Goal: Task Accomplishment & Management: Complete application form

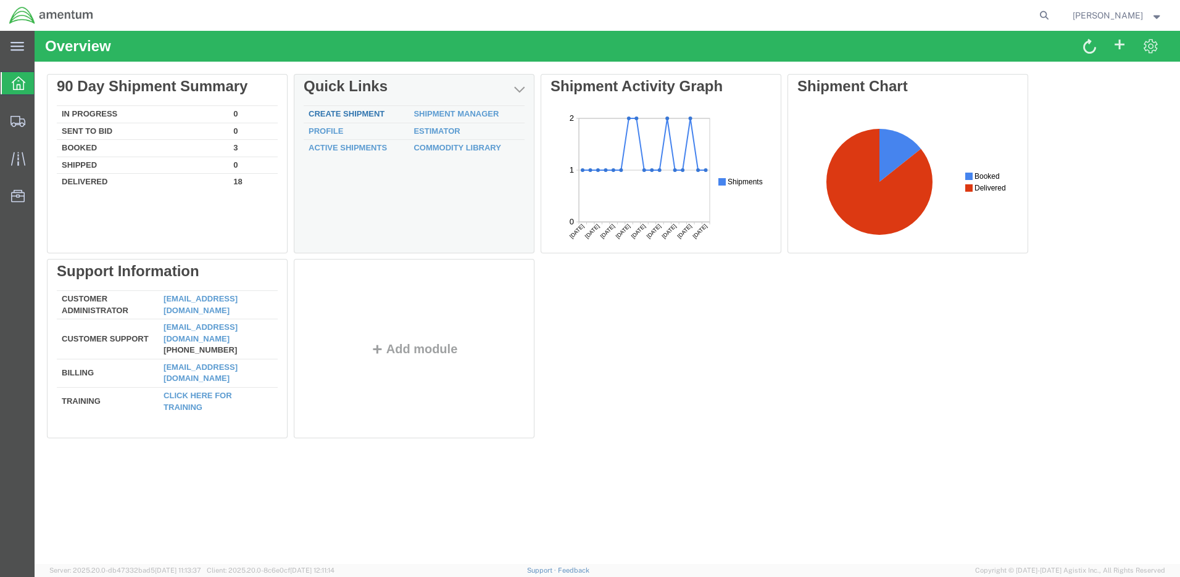
click at [355, 115] on link "Create Shipment" at bounding box center [346, 113] width 76 height 9
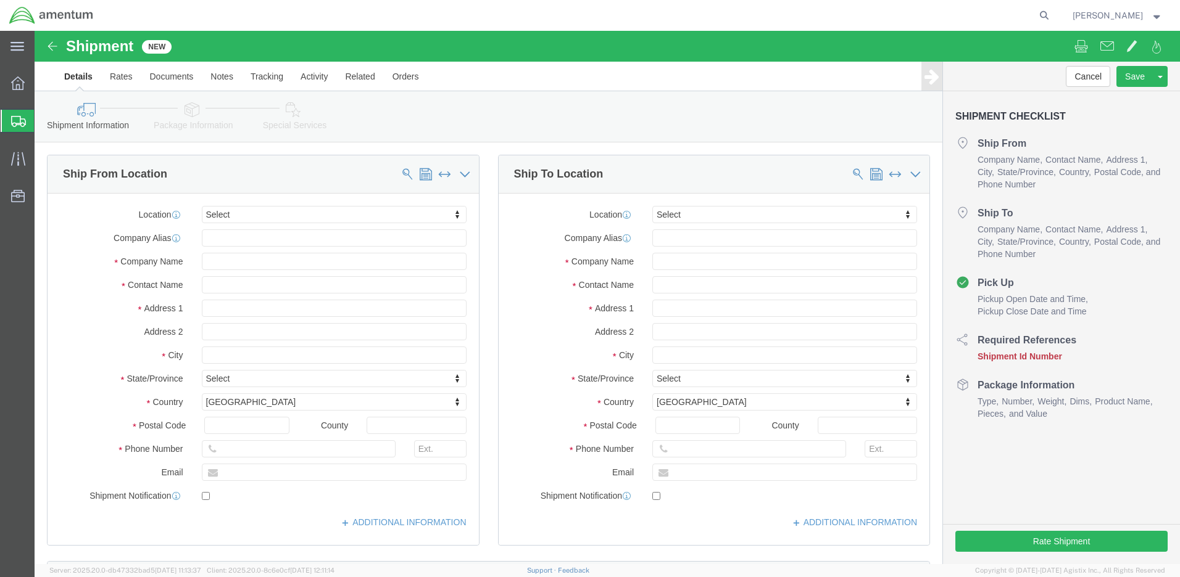
select select
click input "text"
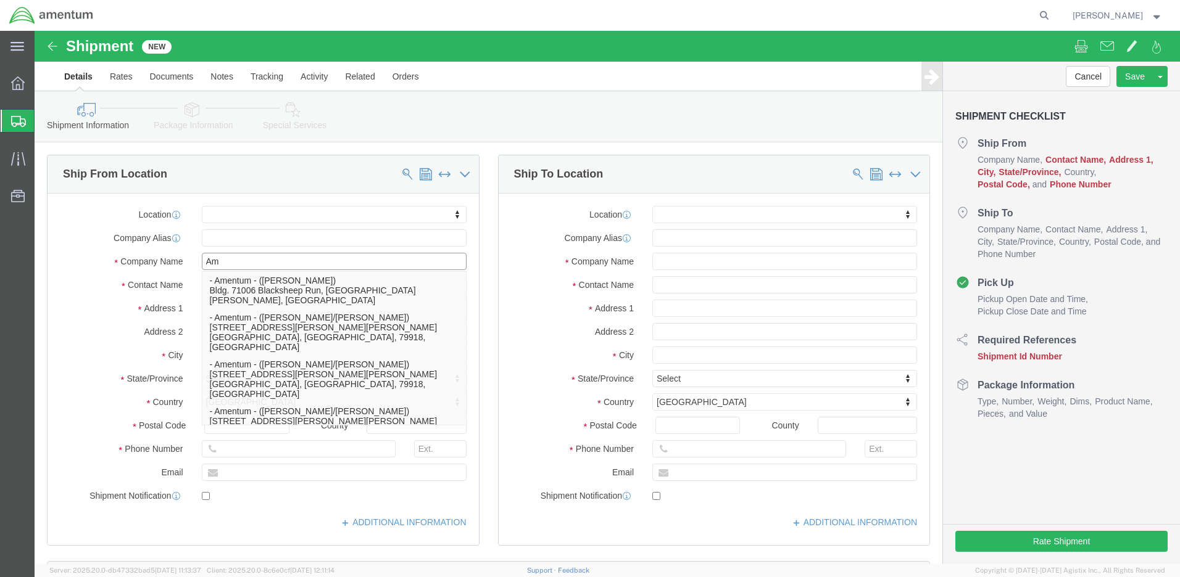
type input "A"
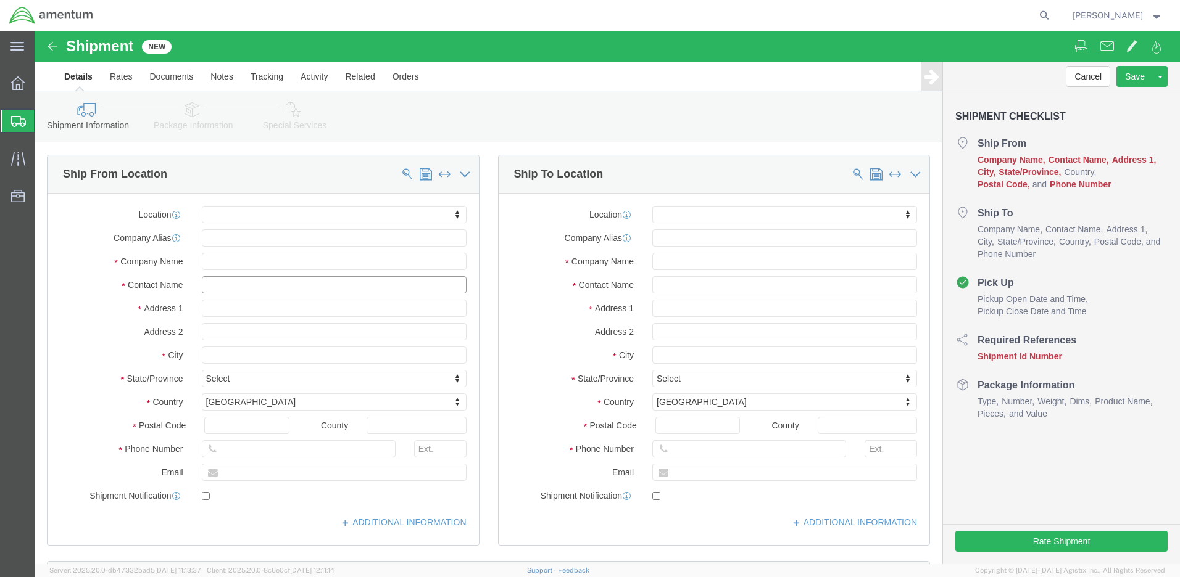
click input "text"
type input "[PERSON_NAME]"
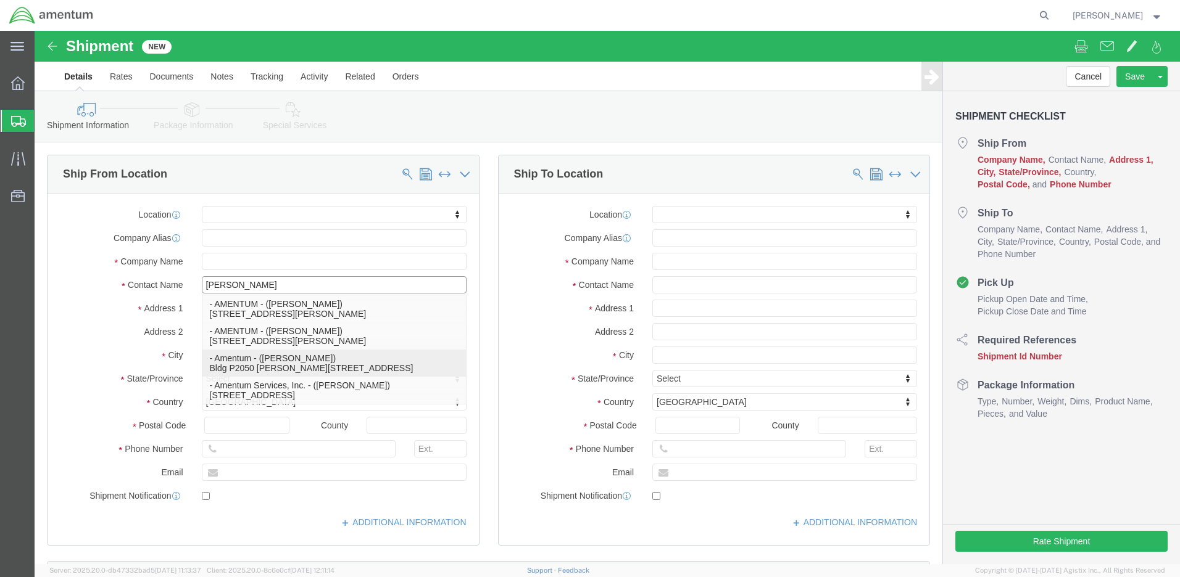
click p "- Amentum - ([PERSON_NAME]) Bldg P2050 [PERSON_NAME][GEOGRAPHIC_DATA]"
select select
type input "Amentum"
type input "[PERSON_NAME]"
type input "Bldg P2050 [PERSON_NAME][GEOGRAPHIC_DATA]"
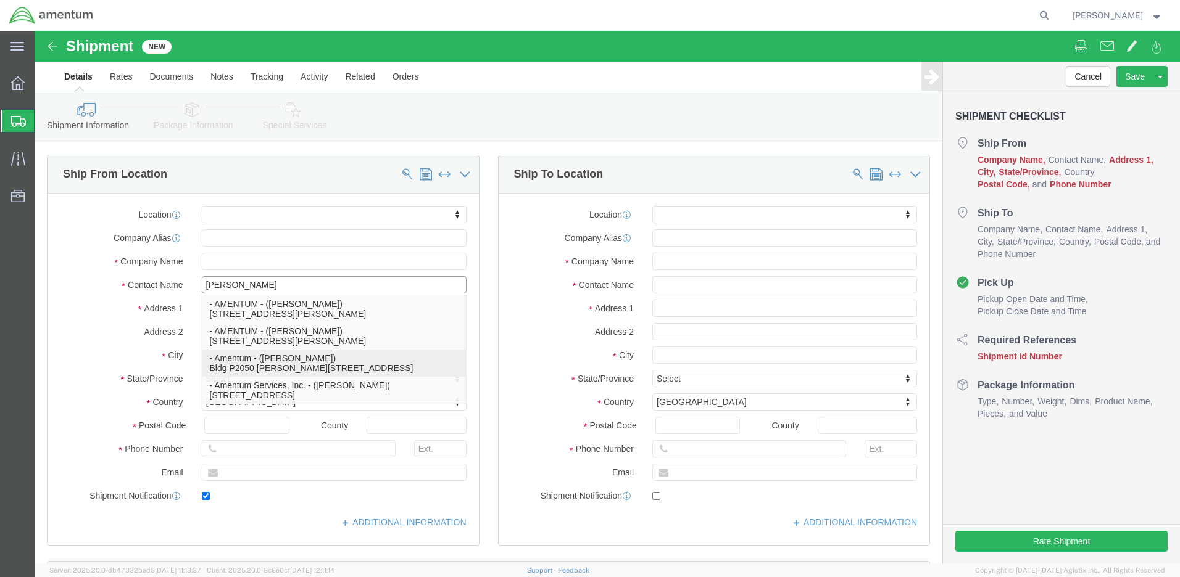
type input "Fort Drum"
type input "13602"
type input "[PHONE_NUMBER]"
type input "[PERSON_NAME][EMAIL_ADDRESS][DOMAIN_NAME]"
checkbox input "true"
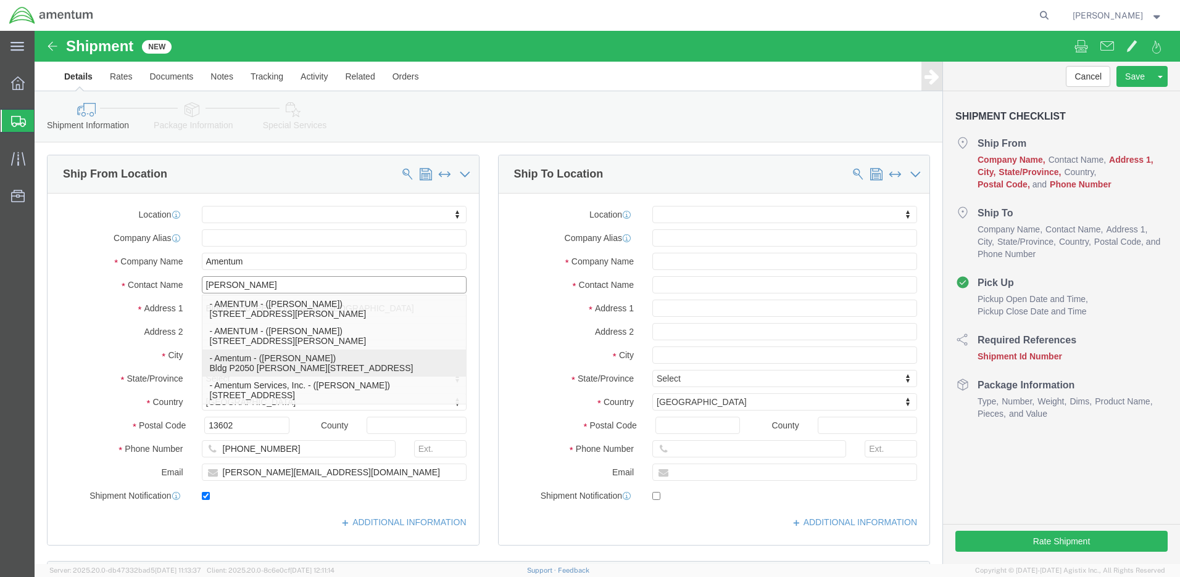
select select "NY"
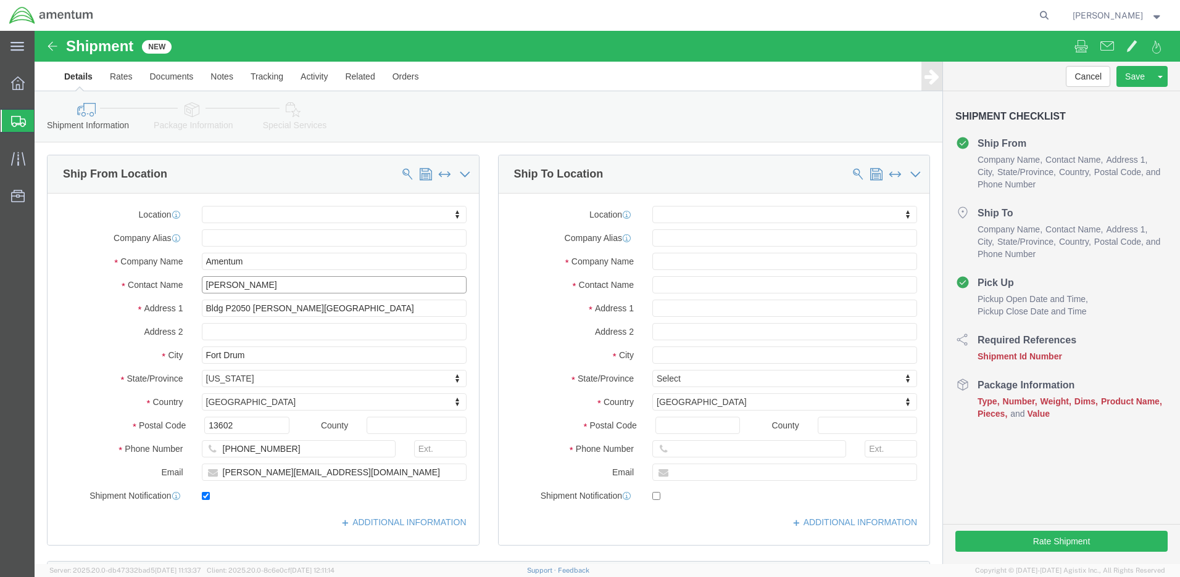
type input "[PERSON_NAME]"
drag, startPoint x: 316, startPoint y: 442, endPoint x: 80, endPoint y: 392, distance: 241.4
click div "Location My Profile Location [PHONE_NUMBER] [PHONE_NUMBER] [PHONE_NUMBER] [PHON…"
checkbox input "false"
drag, startPoint x: 225, startPoint y: 254, endPoint x: 165, endPoint y: 252, distance: 59.3
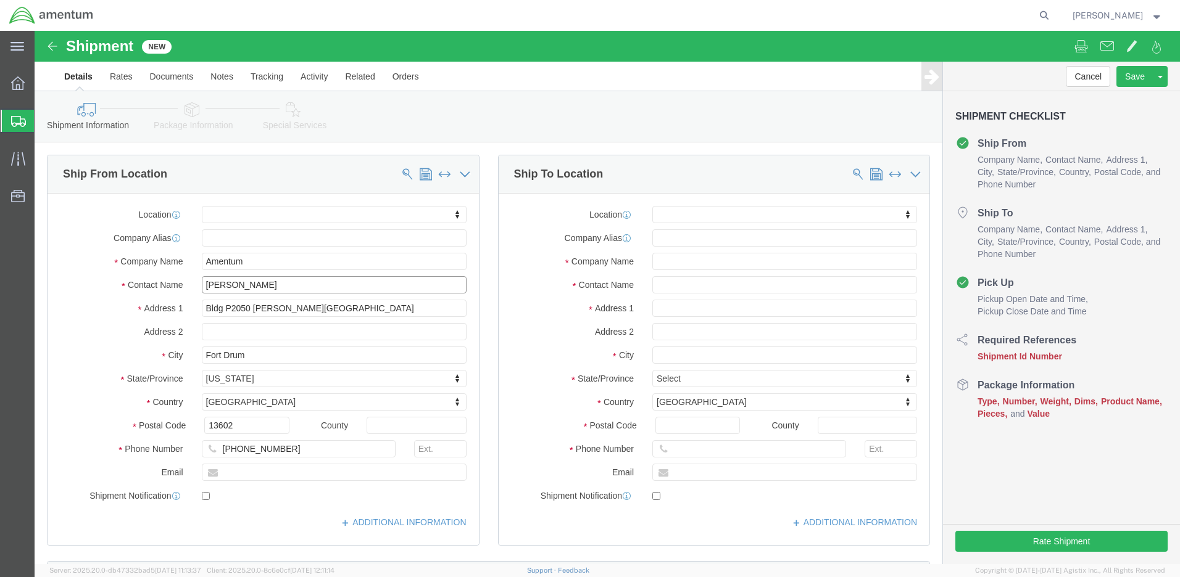
click input "[PERSON_NAME]"
type input "[PERSON_NAME]"
drag, startPoint x: 244, startPoint y: 416, endPoint x: 230, endPoint y: 417, distance: 14.2
click input "[PHONE_NUMBER]"
type input "[PHONE_NUMBER]"
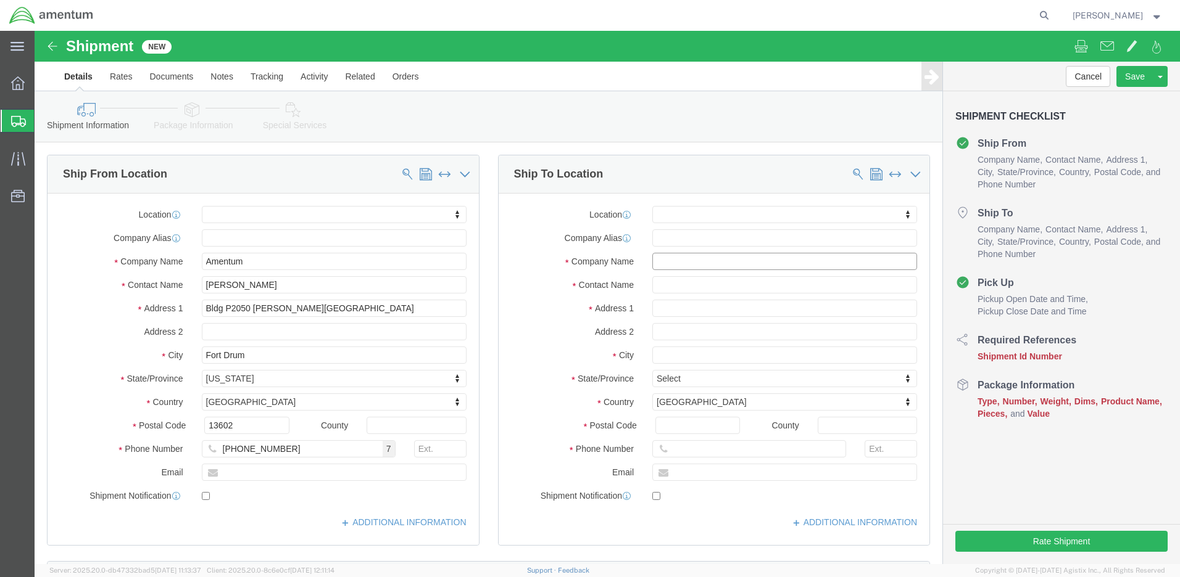
click input "text"
type input "[STREET_ADDRESS]"
click input "text"
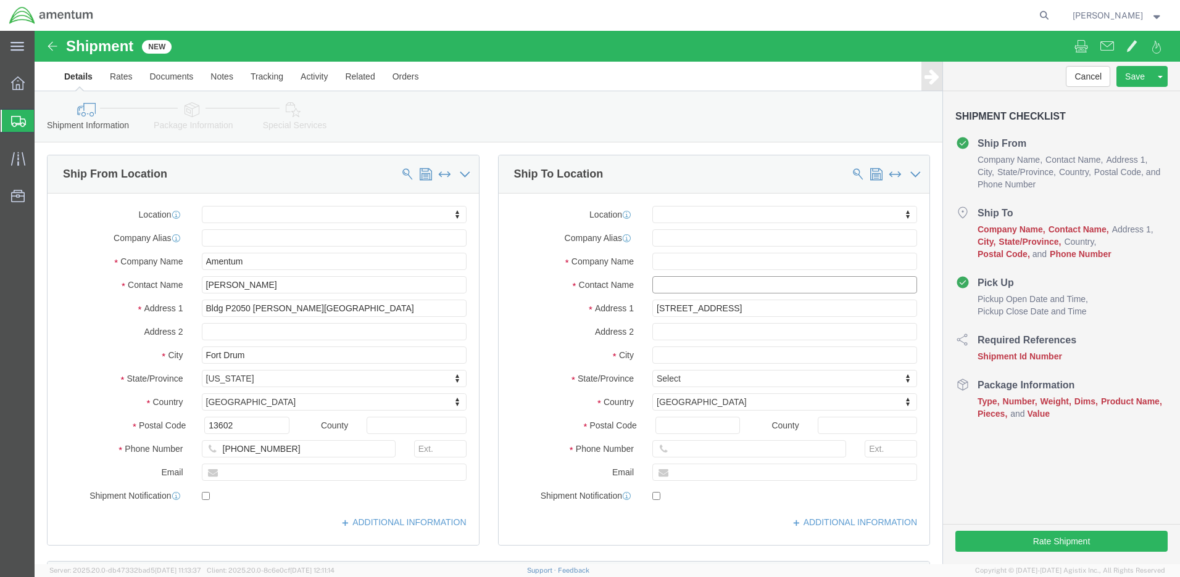
select select
type input "[PERSON_NAME]"
click input "text"
type input "1107th MO-AVCRAD PC"
click input "text"
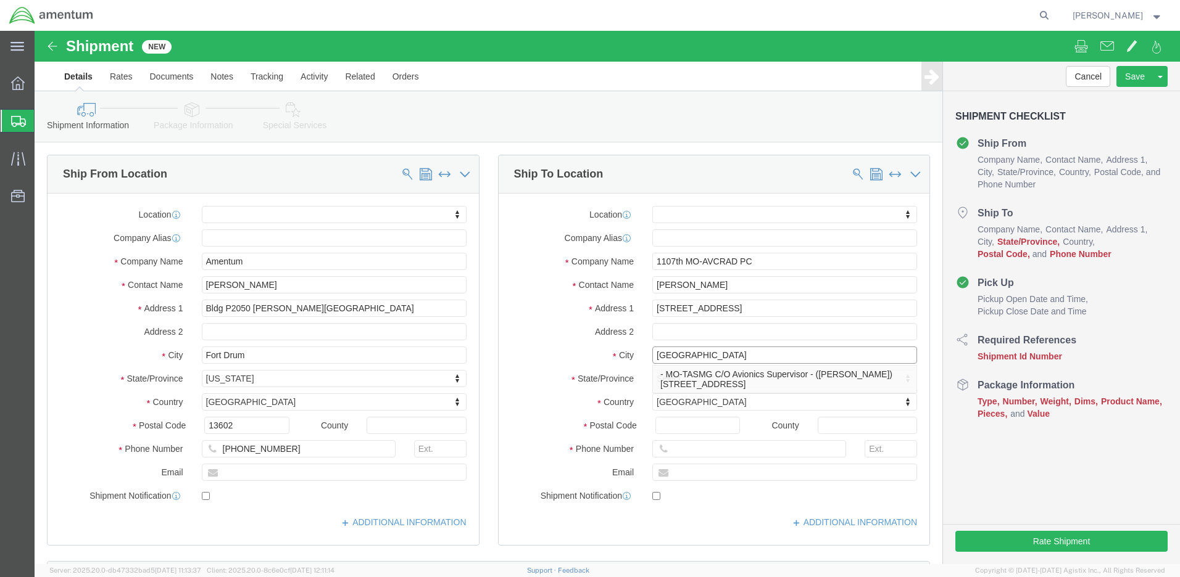
type input "[GEOGRAPHIC_DATA]"
click label "City"
select select
click body "Shipment New Details Rates Documents Notes Tracking Activity Related Orders Can…"
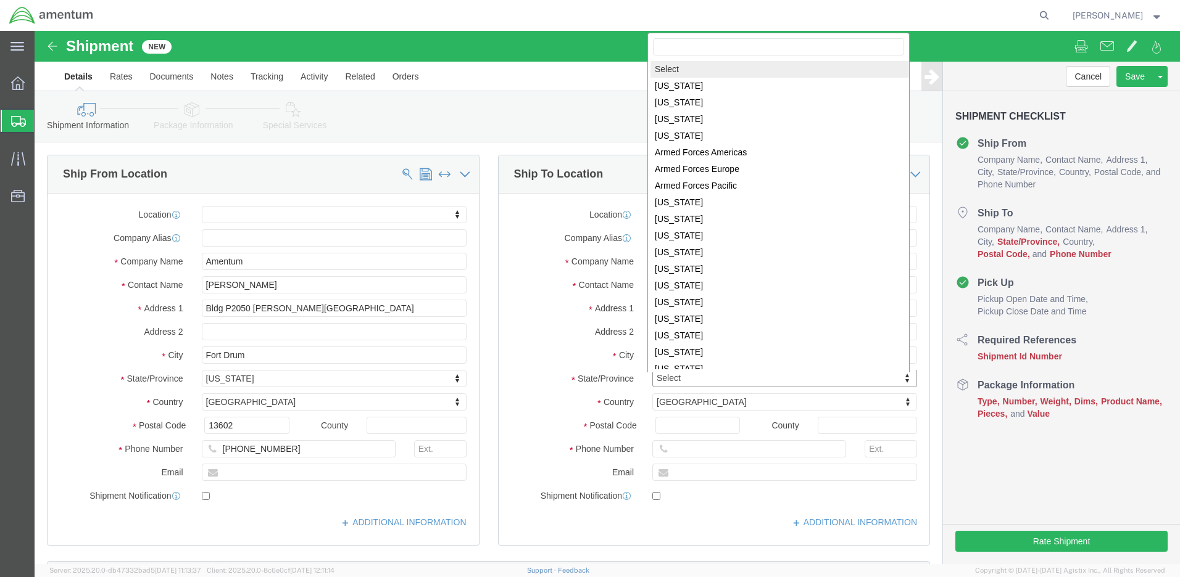
type input "m"
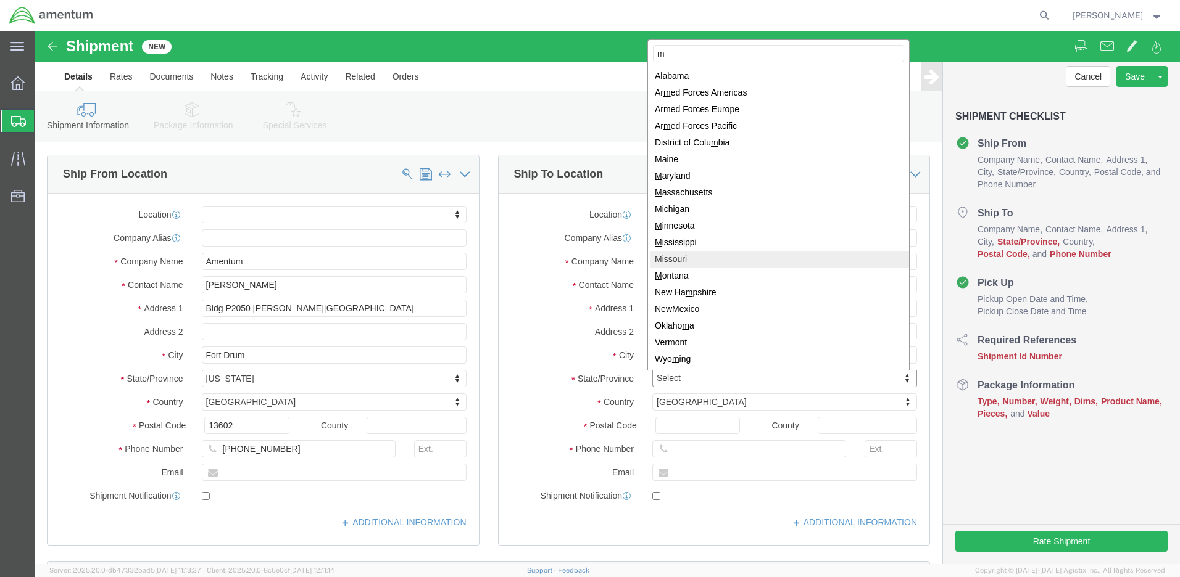
select select
select select "MO"
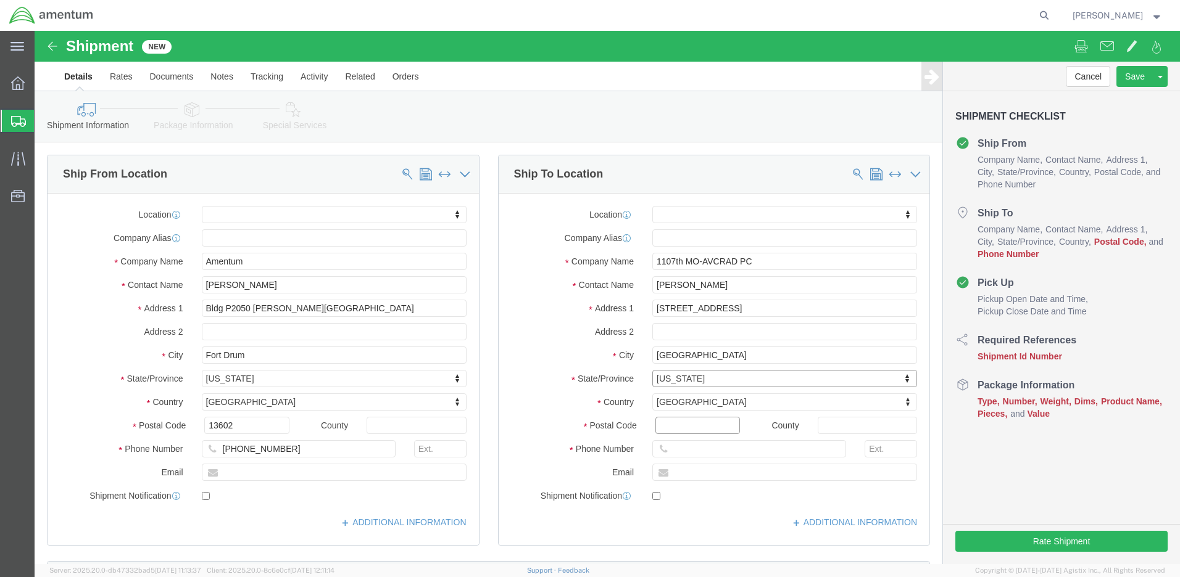
click input "Postal Code"
type input "65803"
select select
click input "text"
type input "[PHONE_NUMBER]"
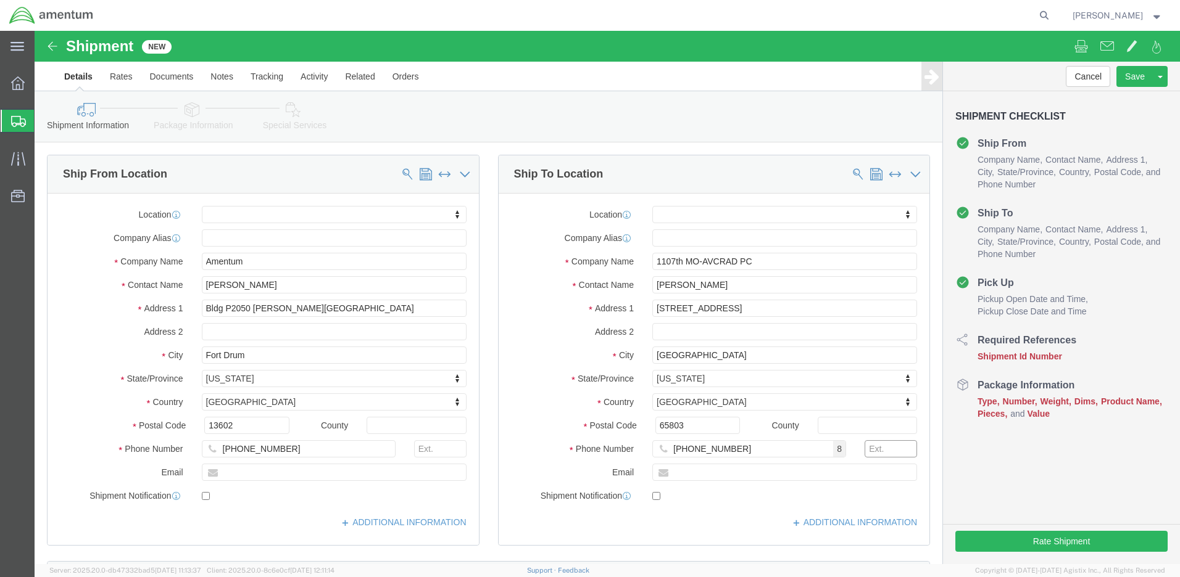
click input "text"
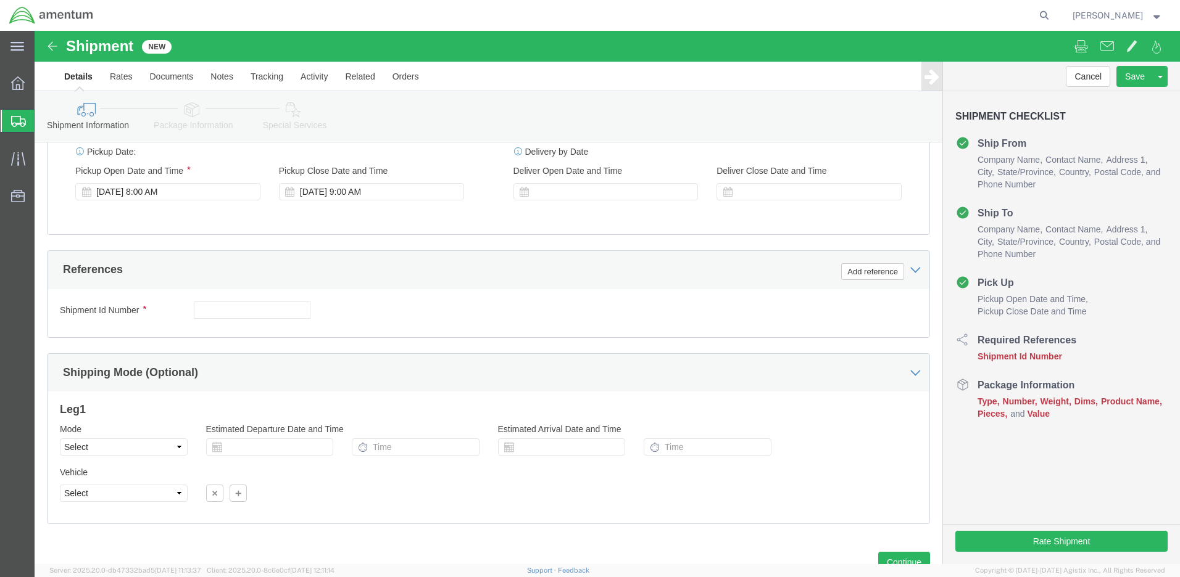
scroll to position [787, 0]
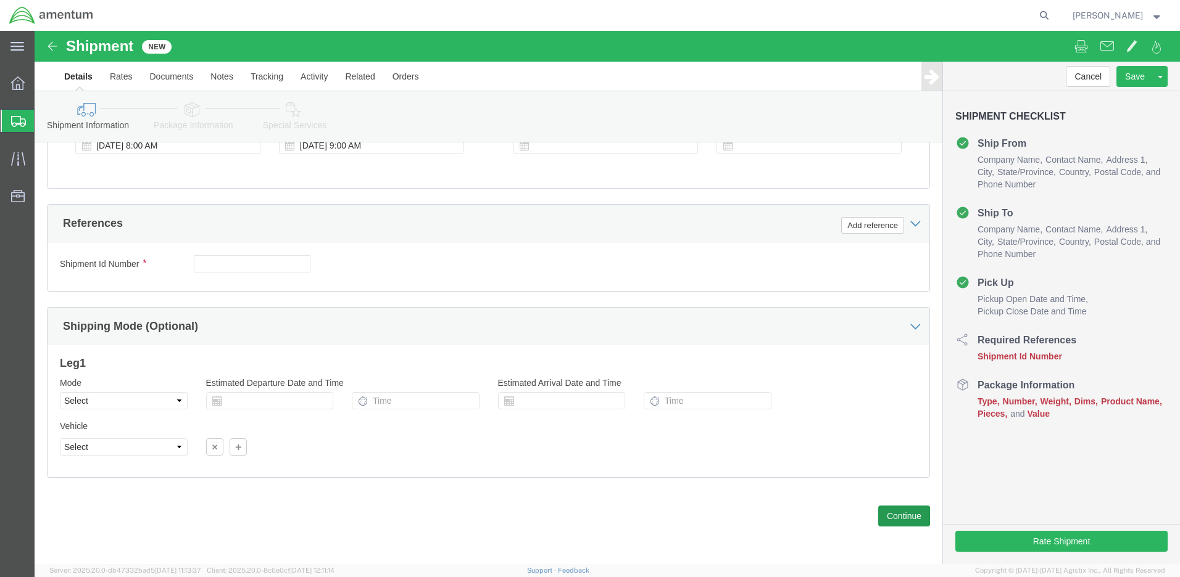
type input "18436"
click button "Continue"
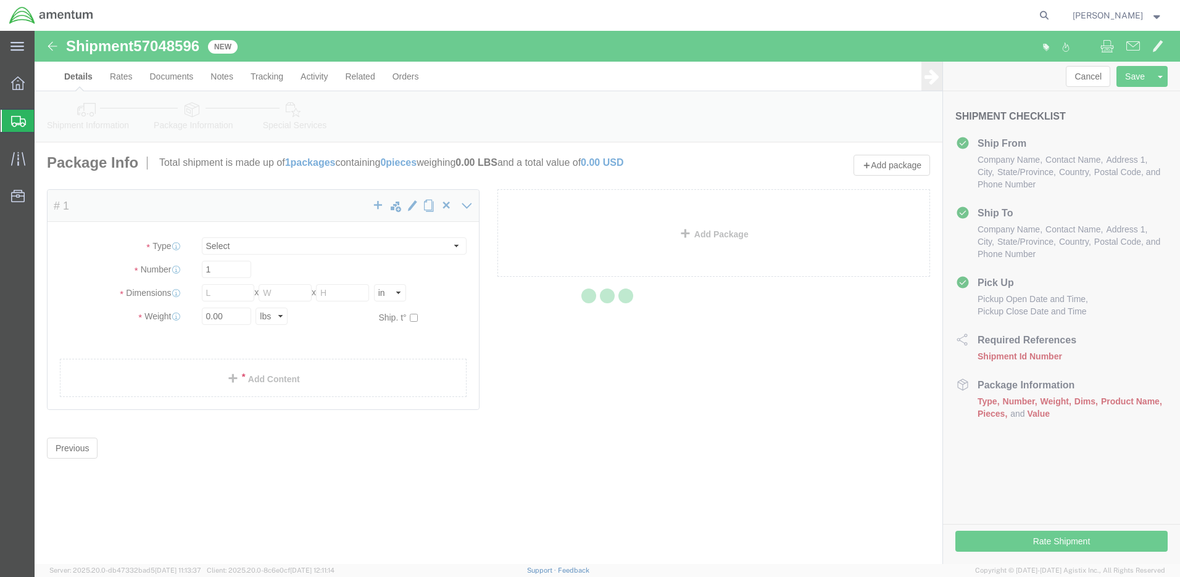
select select "CBOX"
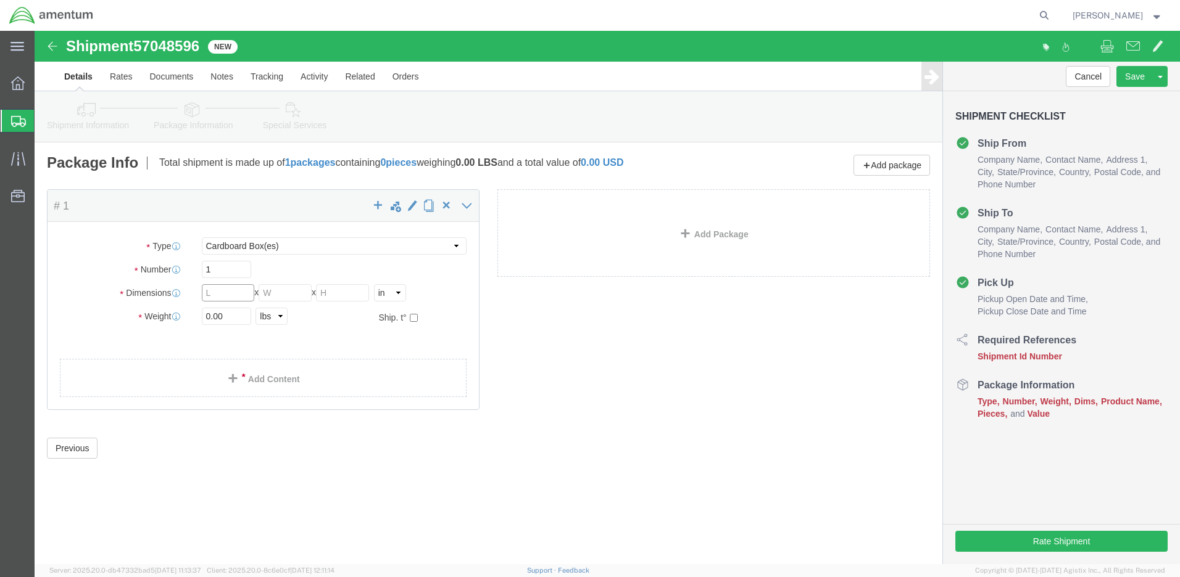
click input "text"
type input "7"
type input "12"
click input "text"
type input "9"
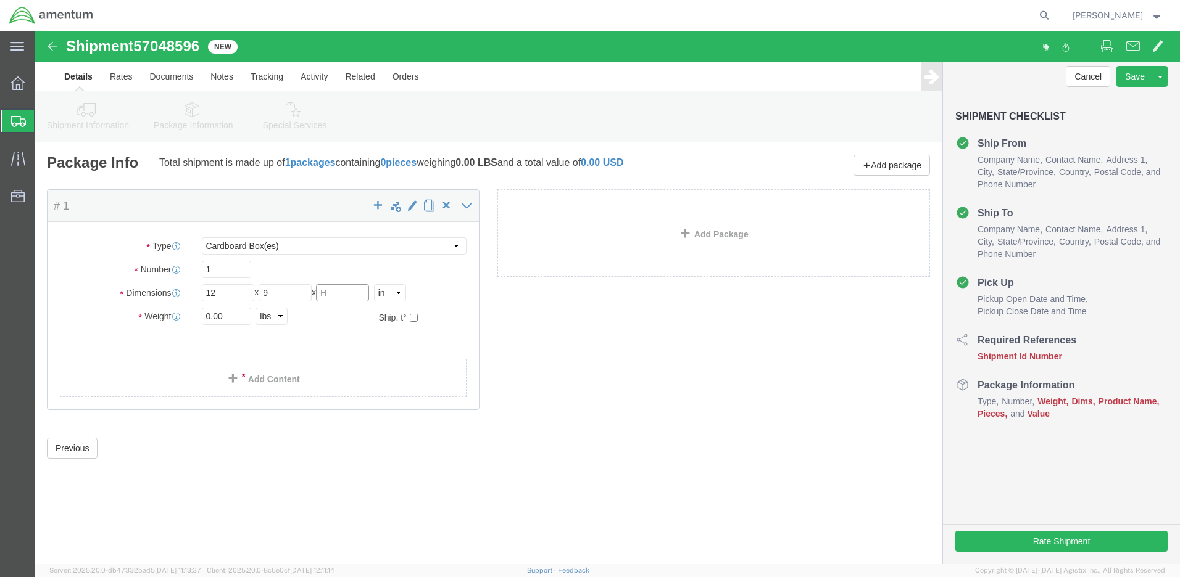
click input "text"
type input "7"
click input "0.00"
type input "5.00"
click link "Add Content"
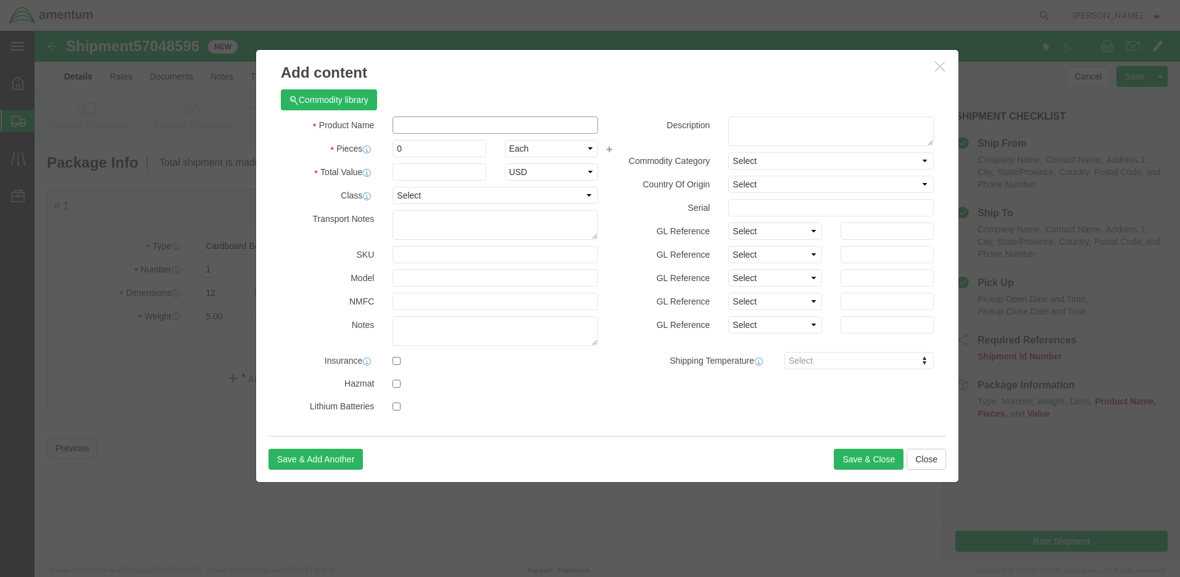
click input "text"
type input "Rod Bearing"
click input "0"
type input "1"
click input "text"
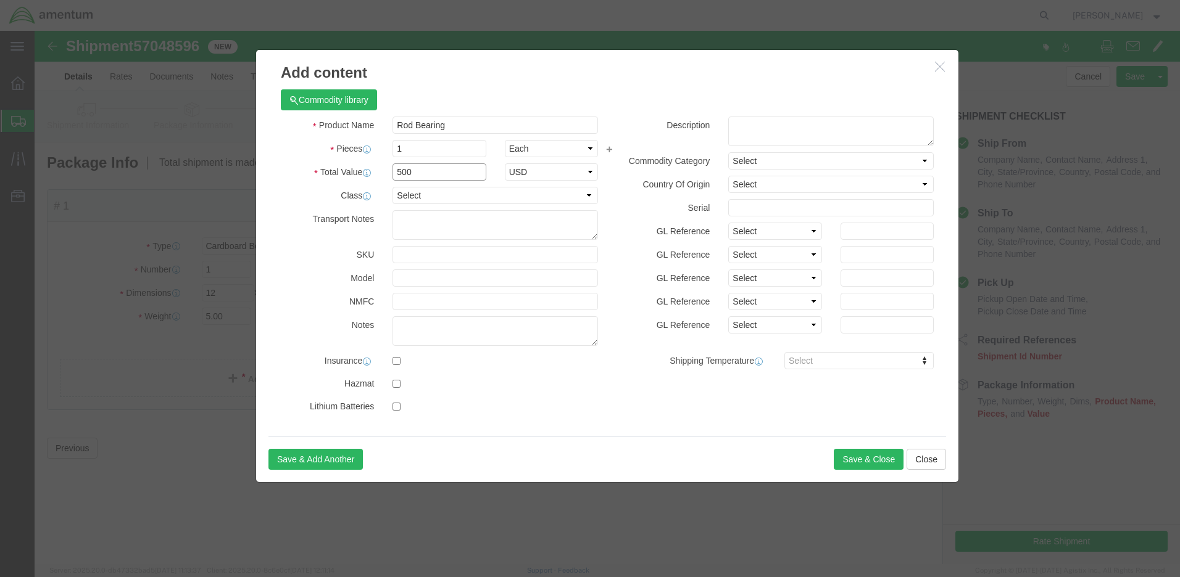
type input "500"
click div "Select 50 55 60 65 70 85 92.5 100 125 175 250 300 400"
click button "Save & Close"
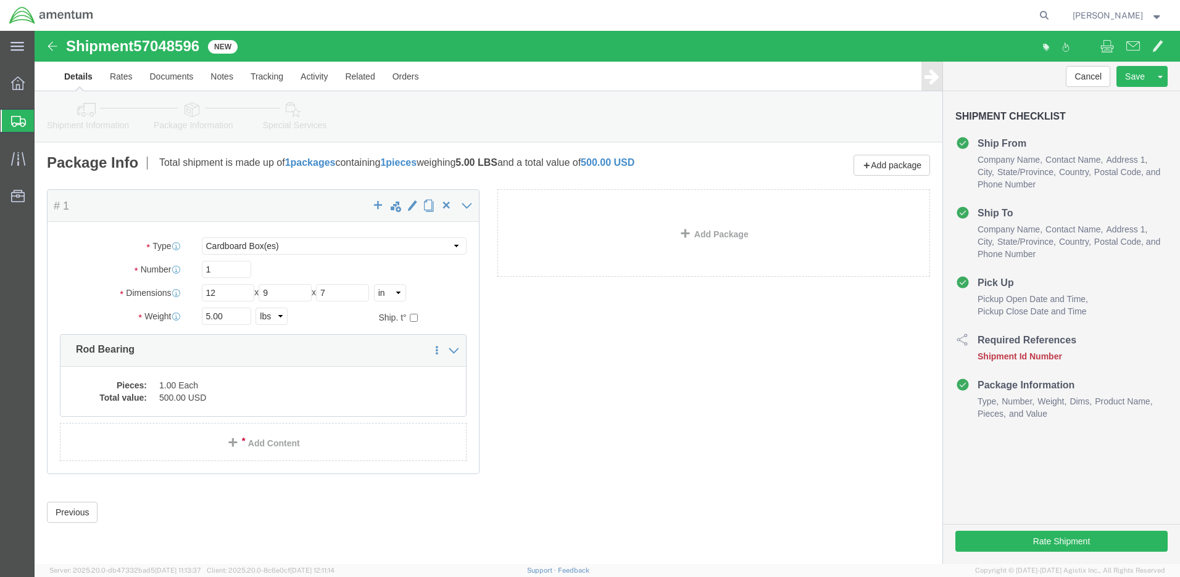
click icon
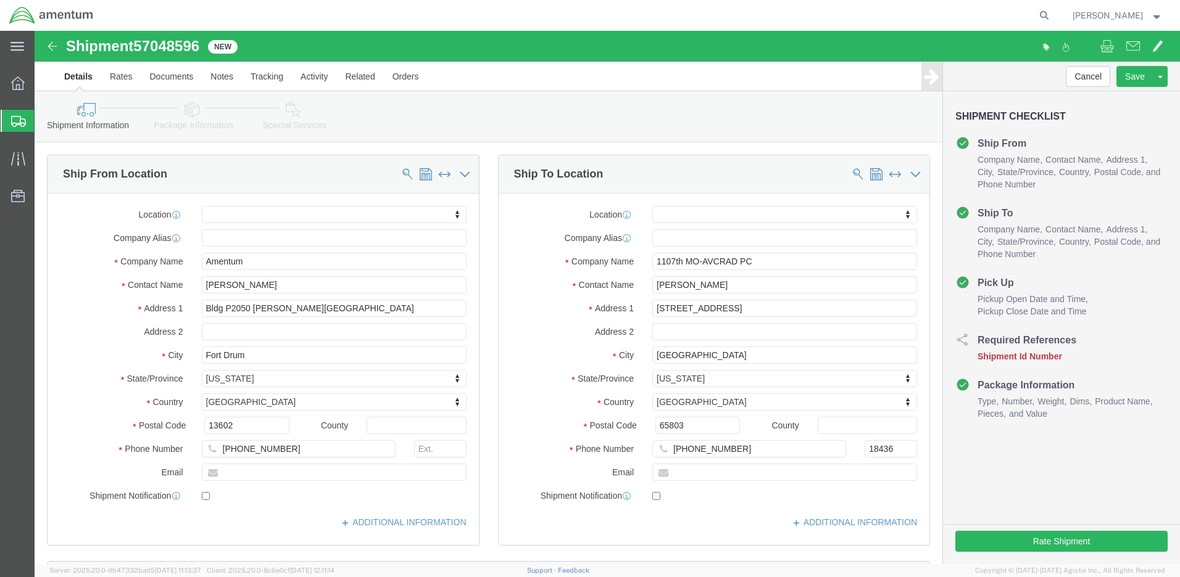
click input "text"
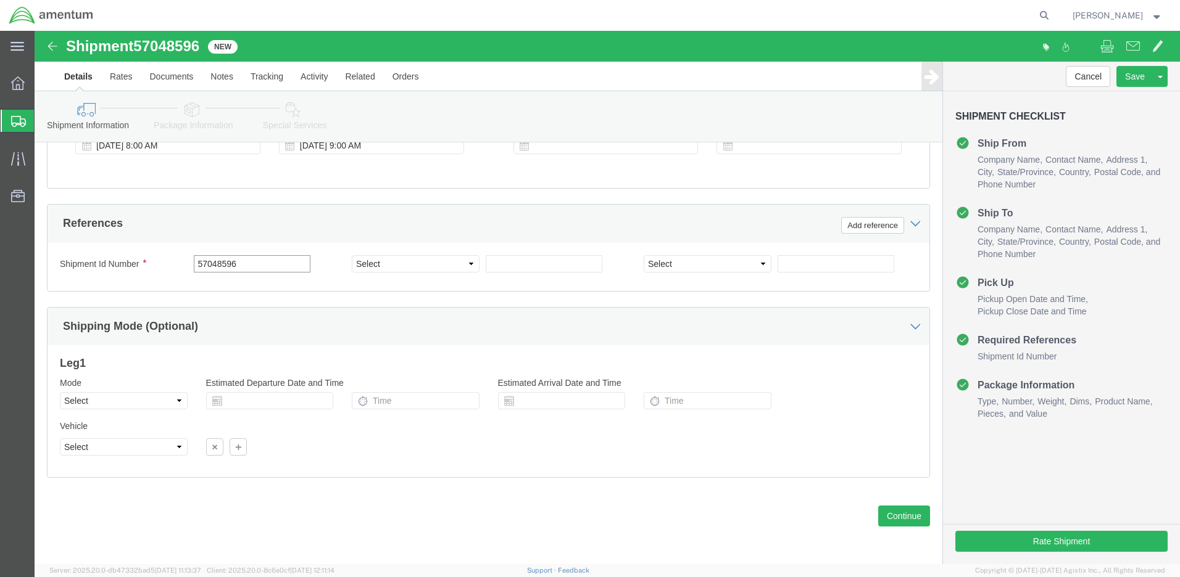
type input "57048596"
select select "CUSTREF"
click input "text"
type input "1511AB.106"
select select "PROJNUM"
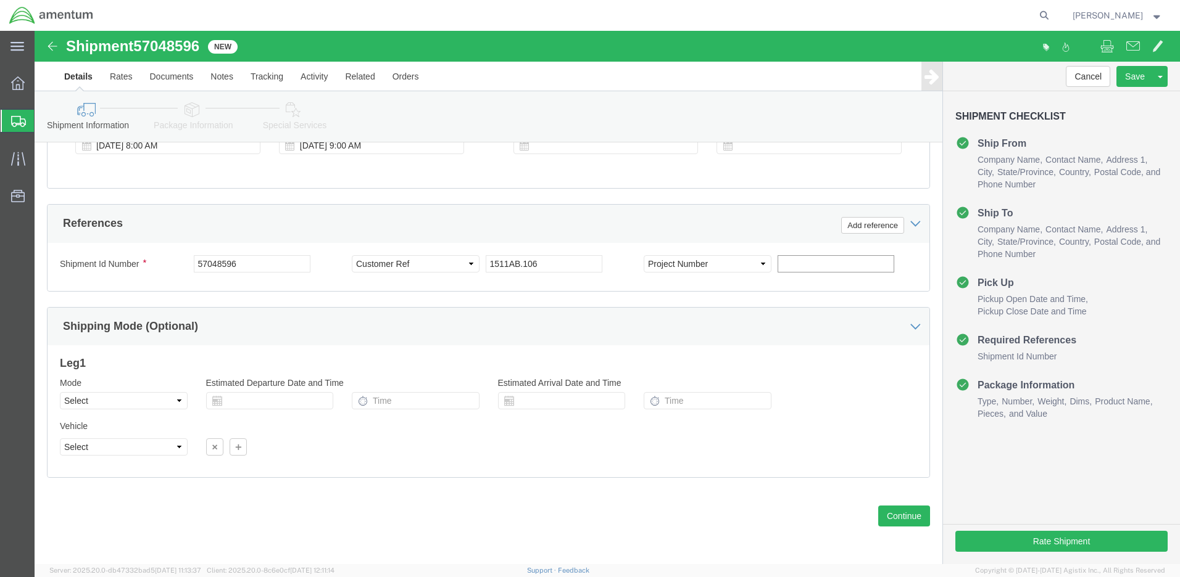
paste input "4998.R.1511.AB.AX.00.FDRM.00"
type input "4998.R.1511.AB.AX.00.FDRM.00"
click button "Rate Shipment"
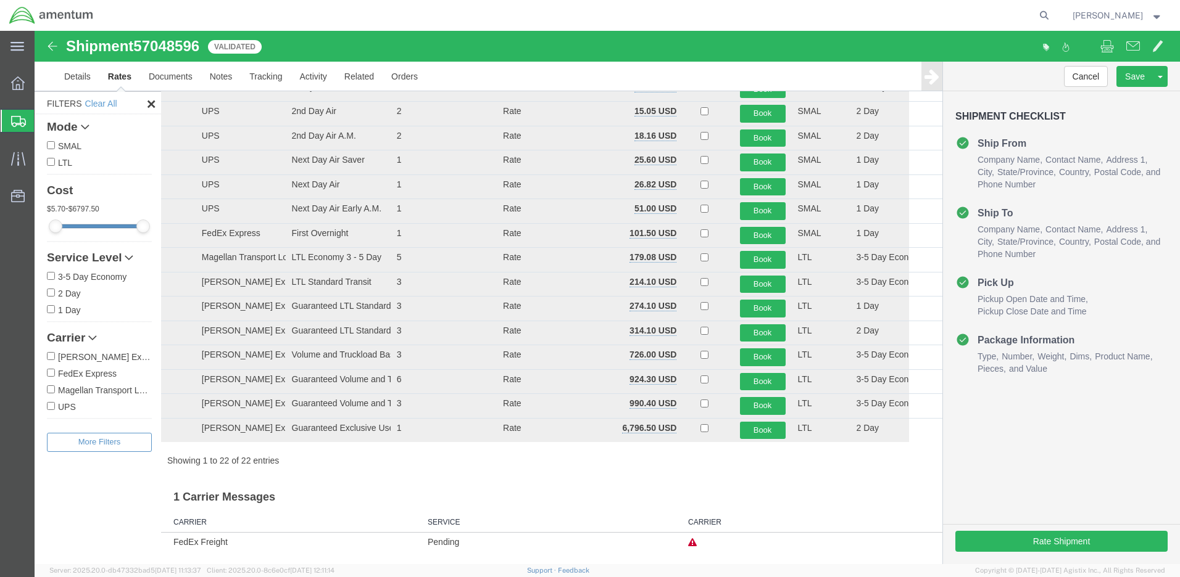
scroll to position [0, 0]
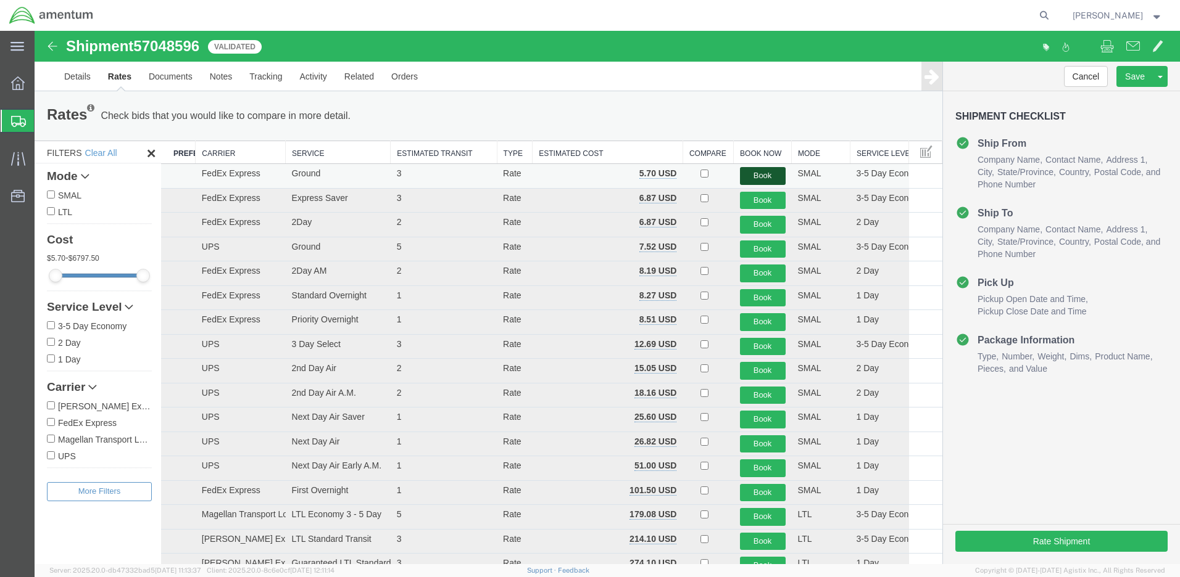
click at [759, 173] on button "Book" at bounding box center [763, 176] width 46 height 18
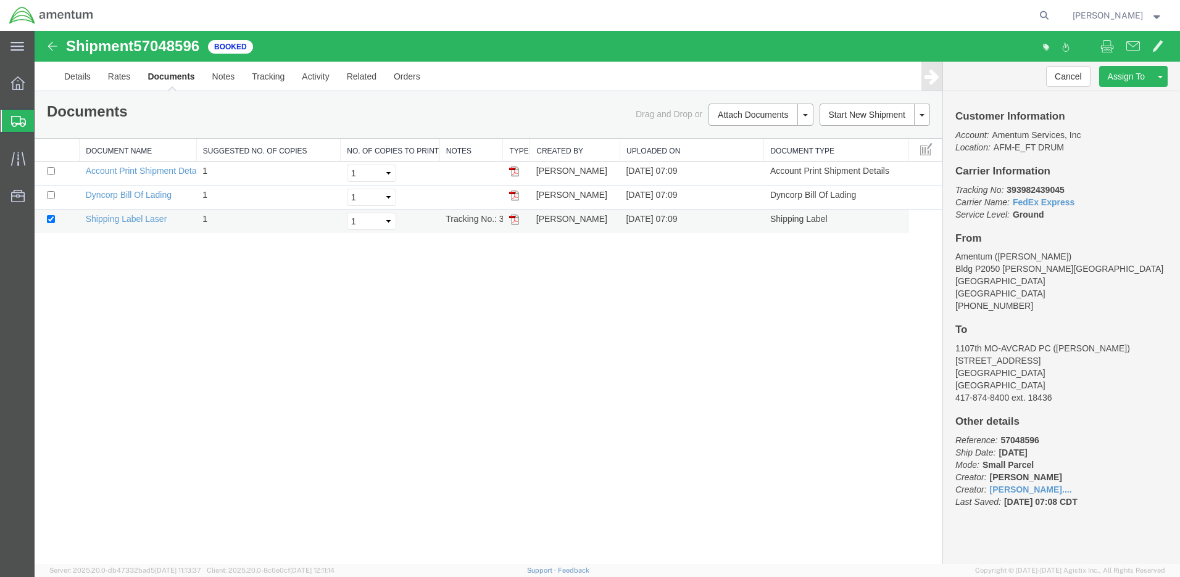
click at [511, 219] on img at bounding box center [514, 220] width 10 height 10
